Goal: Task Accomplishment & Management: Complete application form

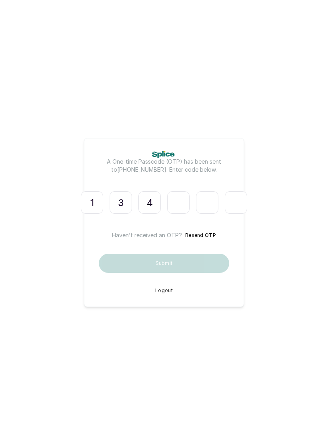
type input "8"
type input "1"
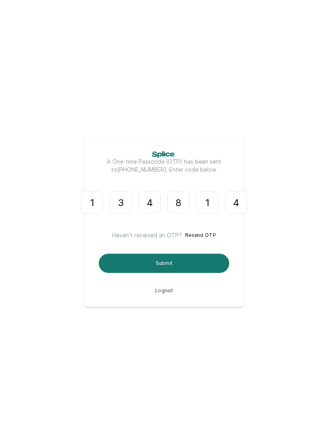
type input "4"
click at [121, 263] on button "Submit" at bounding box center [164, 263] width 131 height 19
click at [207, 237] on button "Resend OTP" at bounding box center [200, 235] width 31 height 8
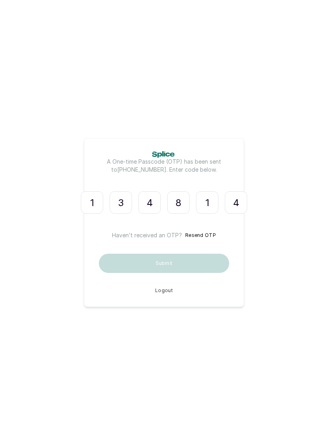
click at [205, 233] on button "Resend OTP" at bounding box center [200, 235] width 31 height 8
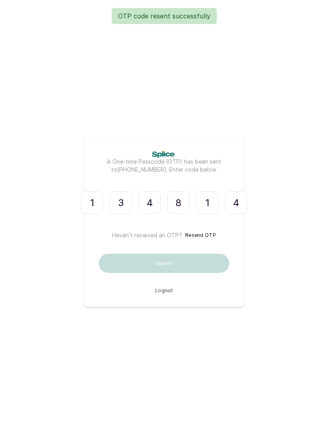
click at [92, 201] on input "1" at bounding box center [92, 202] width 22 height 22
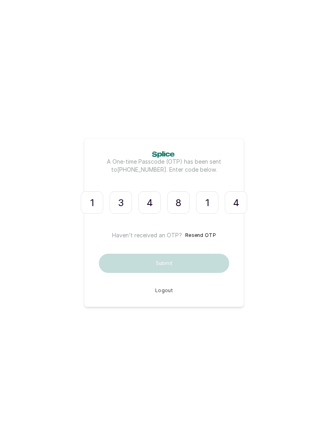
type input "3"
type input "4"
type input "8"
type input "1"
type input "4"
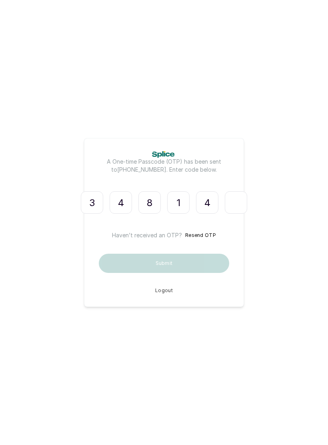
type input "3"
type input "1"
type input "8"
type input "4"
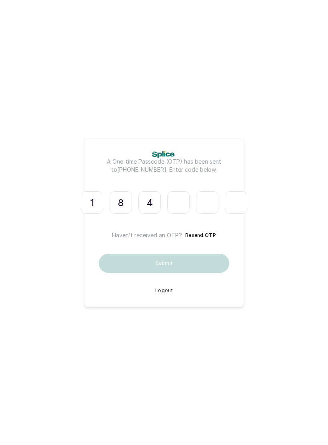
type input "2"
type input "0"
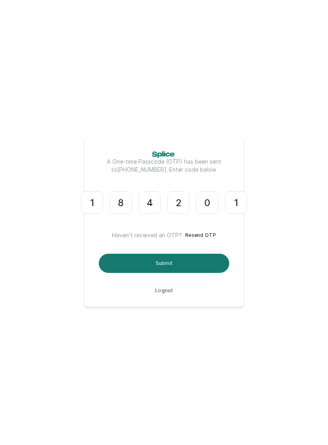
type input "1"
click at [195, 269] on button "Submit" at bounding box center [164, 263] width 131 height 19
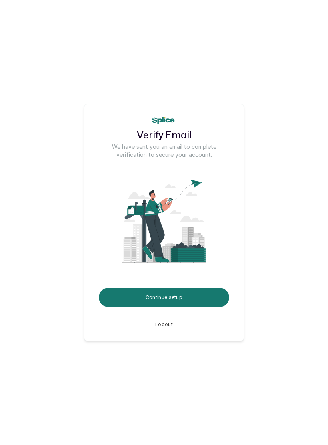
click at [196, 302] on button "Continue setup" at bounding box center [164, 297] width 131 height 19
